Goal: Information Seeking & Learning: Learn about a topic

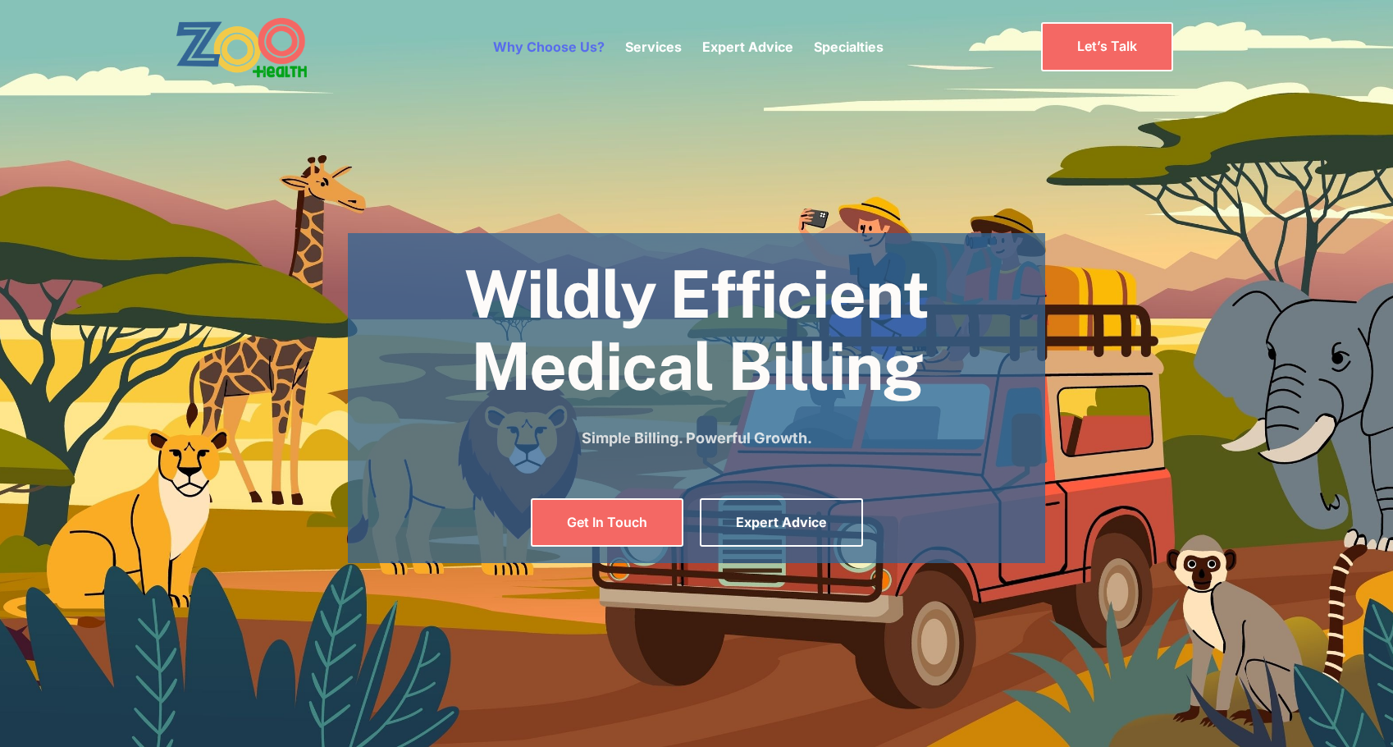
click at [550, 43] on link "Why Choose Us?" at bounding box center [549, 47] width 112 height 16
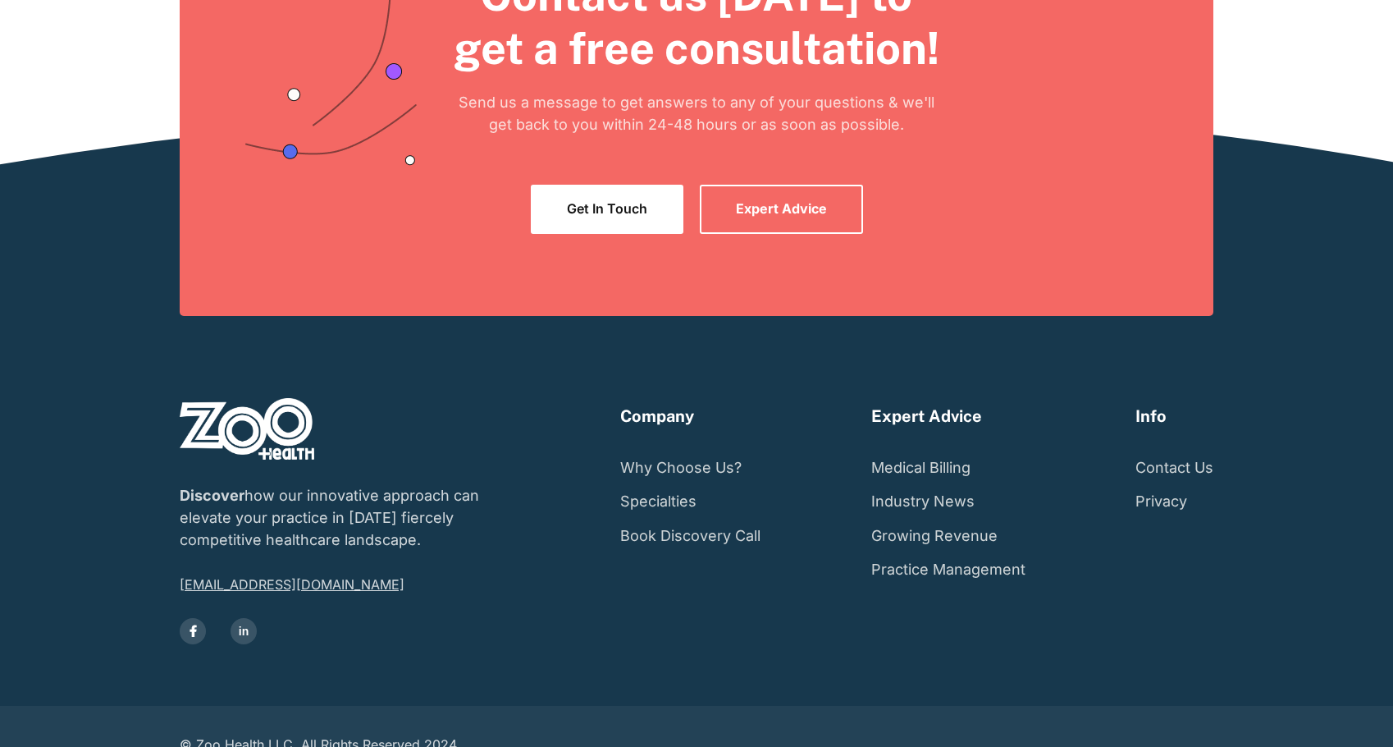
scroll to position [4221, 0]
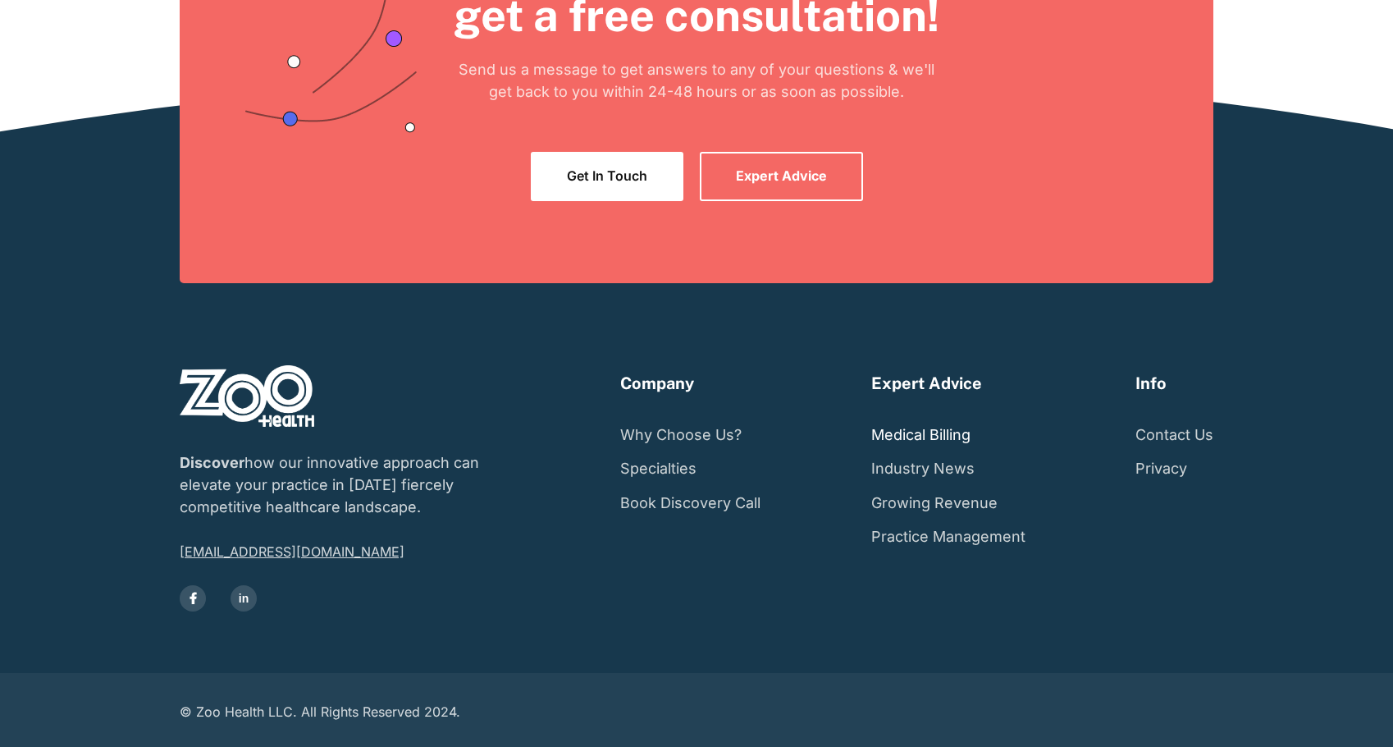
click at [933, 437] on link "Medical Billing" at bounding box center [920, 435] width 99 height 34
